Goal: Task Accomplishment & Management: Manage account settings

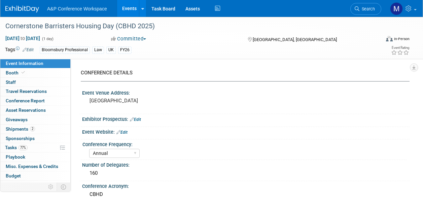
select select "Annual"
select select "Level 2"
select select "In-Person Booth"
select select "Law"
select select "Bloomsbury Professional"
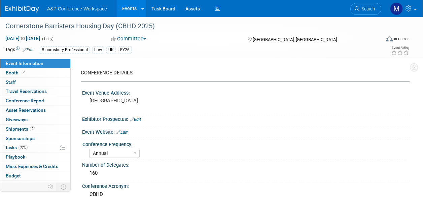
select select "[PERSON_NAME]"
select select "Brand/Subject Presence​"
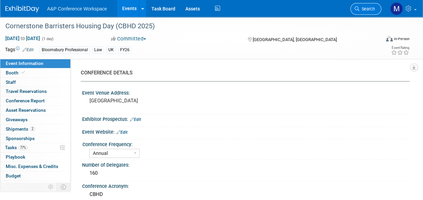
click at [371, 9] on span "Search" at bounding box center [366, 8] width 15 height 5
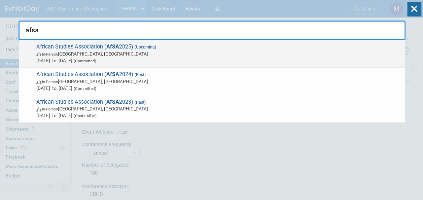
type input "afsa"
click at [119, 48] on span "African Studies Association ( AfSA 2025) (Upcoming) In-Person [GEOGRAPHIC_DATA]…" at bounding box center [217, 53] width 367 height 21
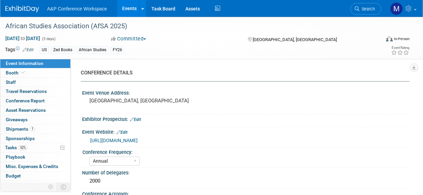
select select "Annual"
select select "Level 2"
select select "In-Person Booth"
select select "African Studies"
select select "Zed Books"
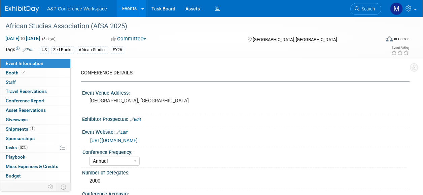
select select "[PERSON_NAME]"
select select "Networking/Commissioning"
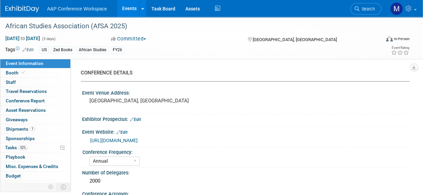
click at [24, 126] on span "Shipments 1" at bounding box center [20, 128] width 29 height 5
